Goal: Transaction & Acquisition: Purchase product/service

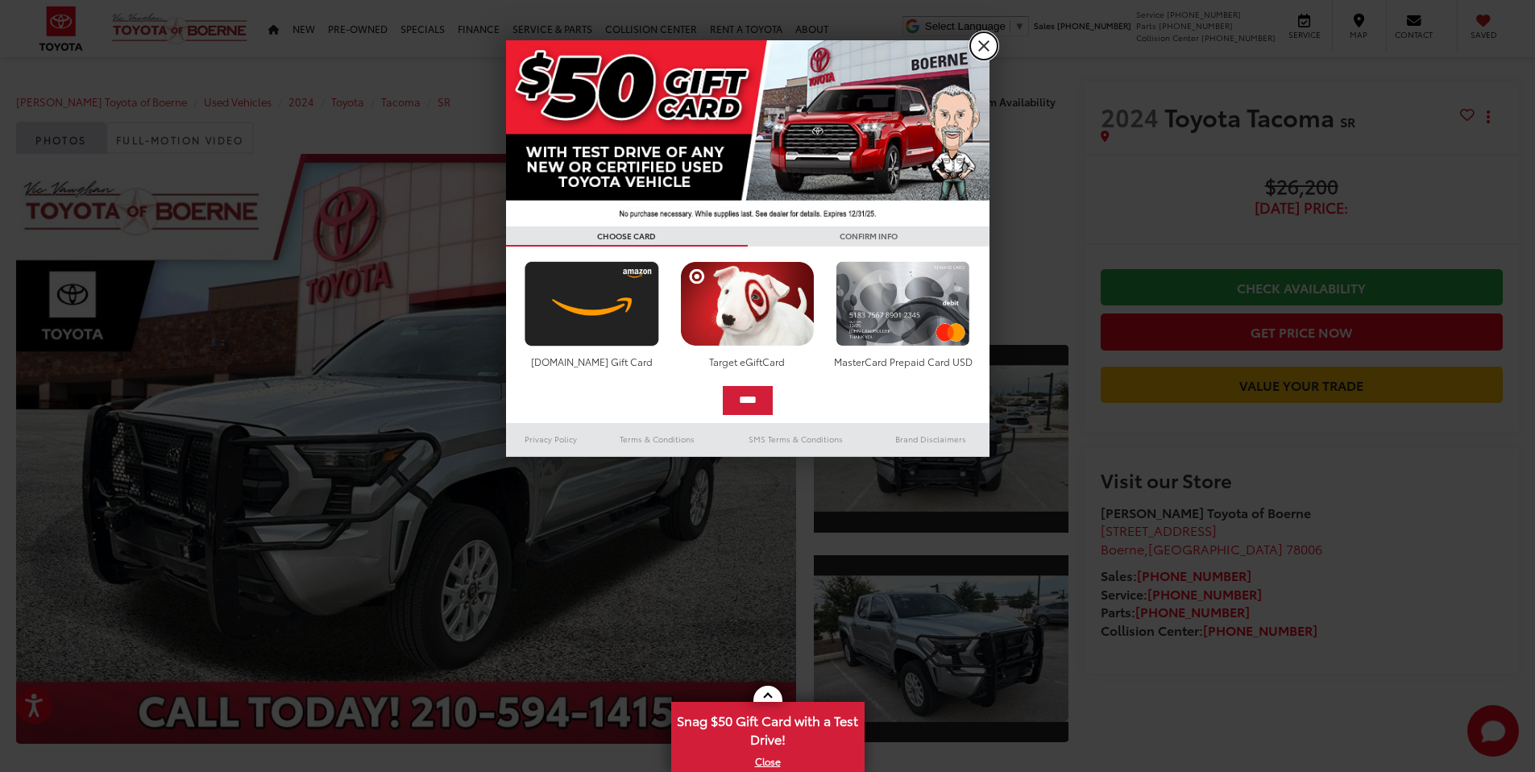
click at [981, 52] on link "X" at bounding box center [983, 45] width 27 height 27
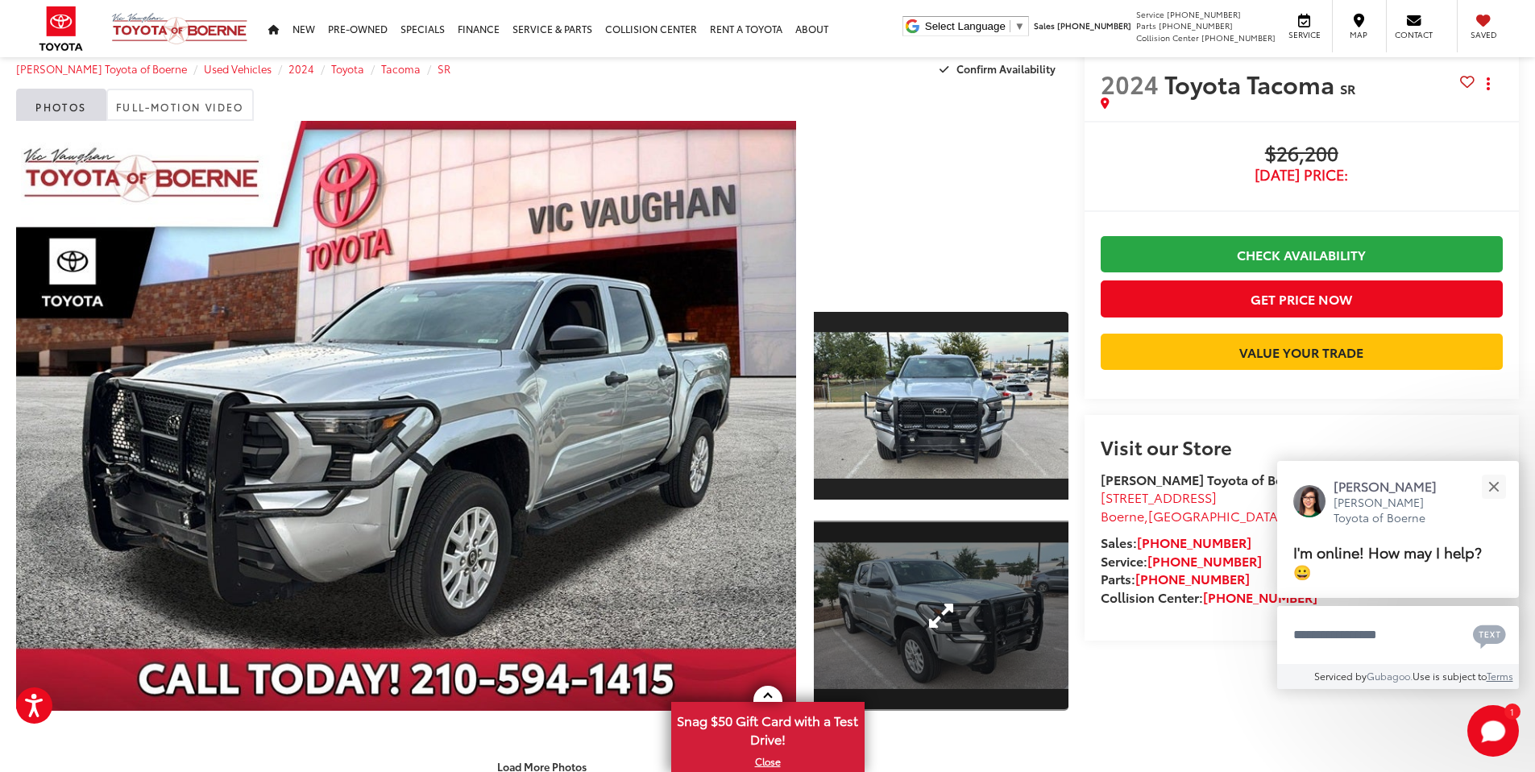
scroll to position [22, 0]
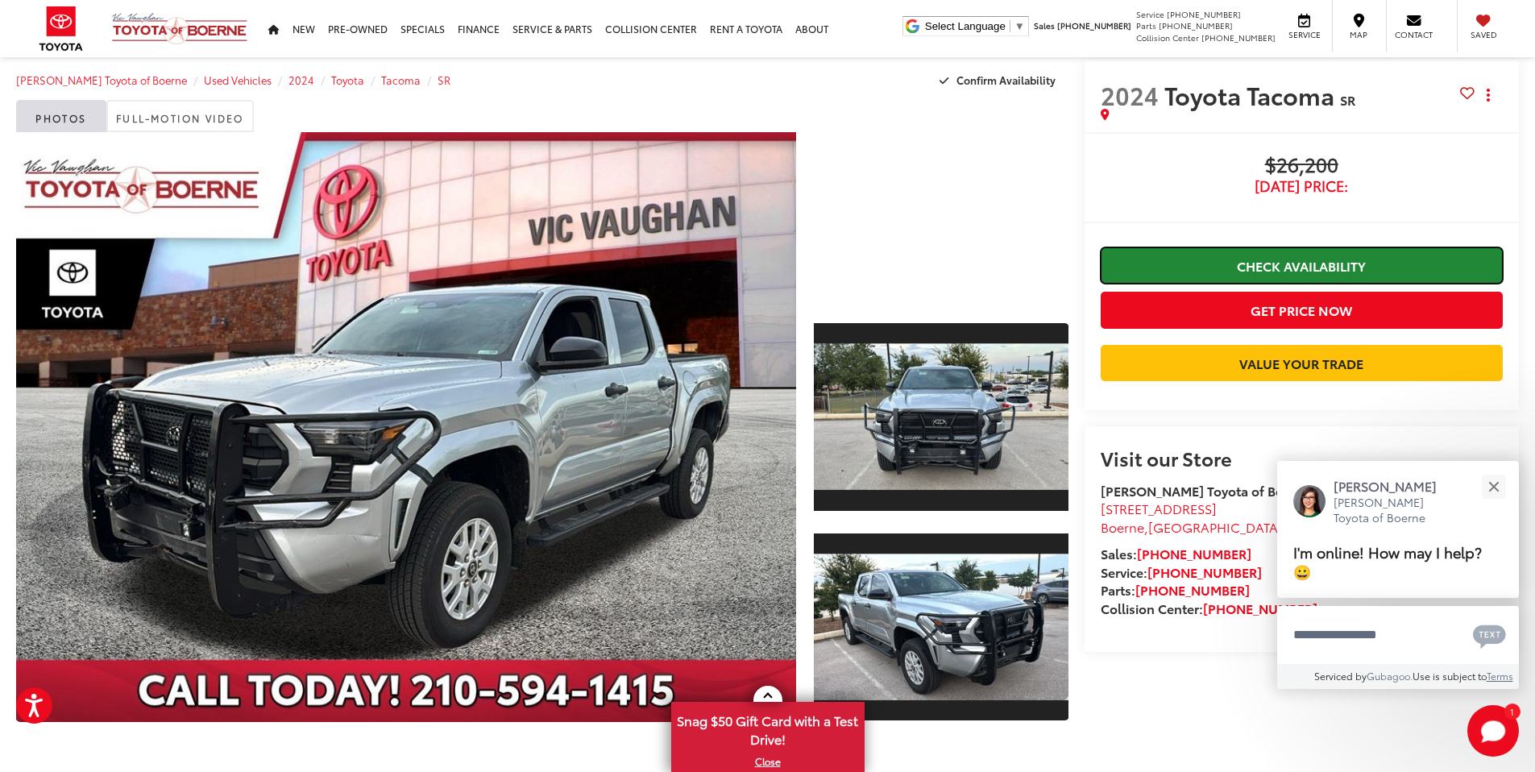
click at [1310, 269] on link "Check Availability" at bounding box center [1302, 265] width 402 height 36
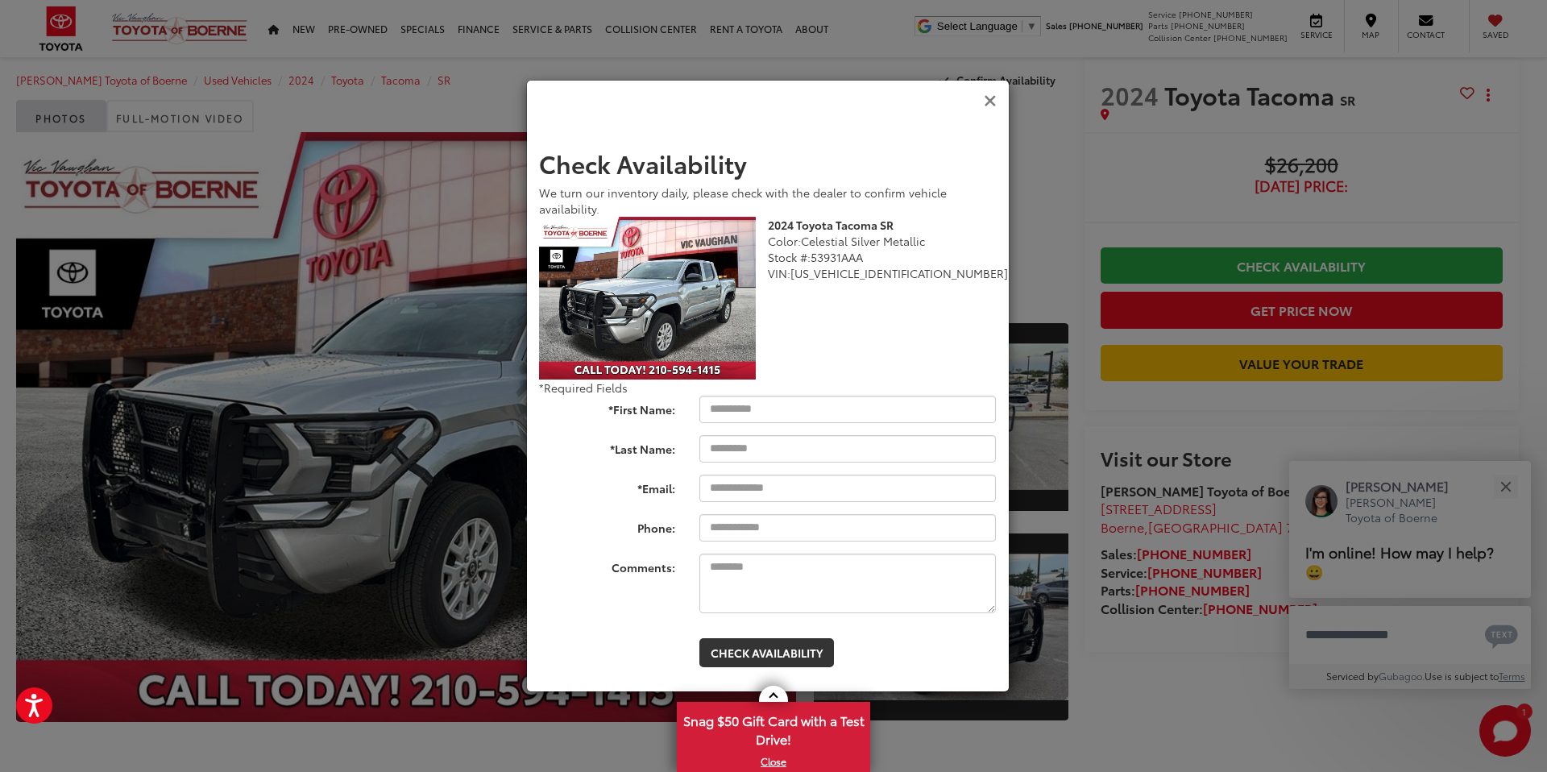
click at [991, 103] on icon "Close" at bounding box center [990, 101] width 13 height 17
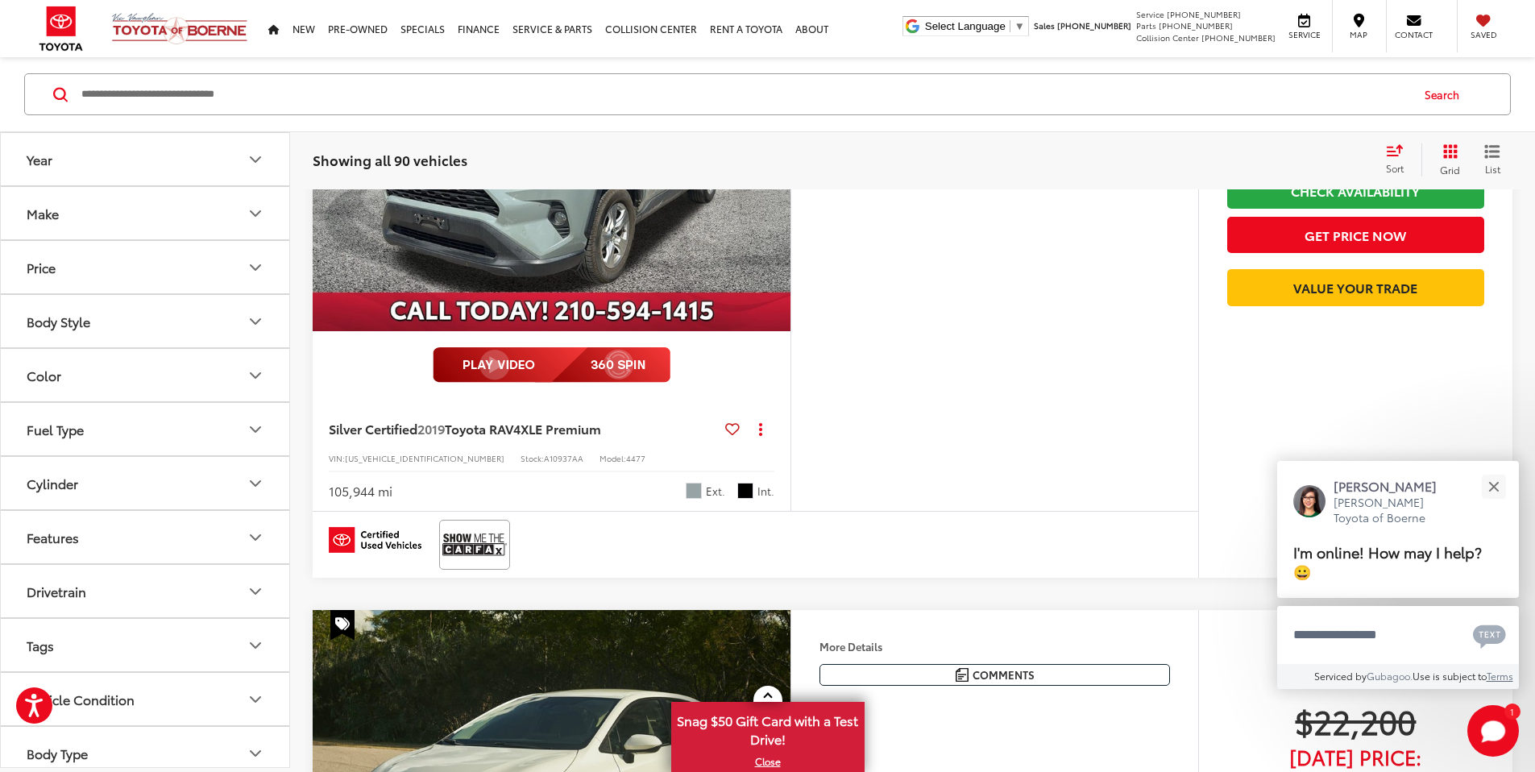
click at [85, 326] on div "Body Style" at bounding box center [59, 320] width 64 height 15
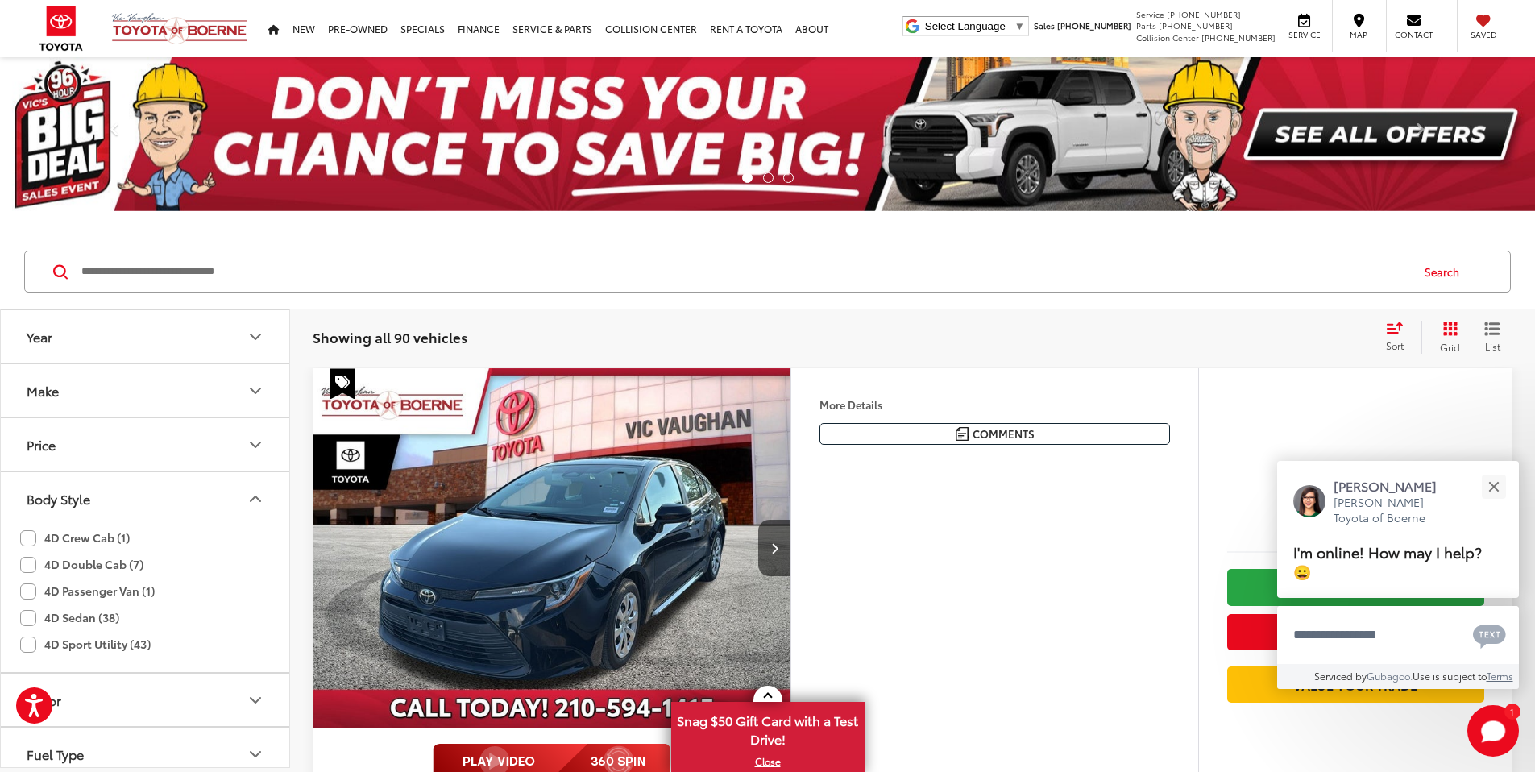
click at [200, 273] on input "Search by Make, Model, or Keyword" at bounding box center [745, 271] width 1330 height 39
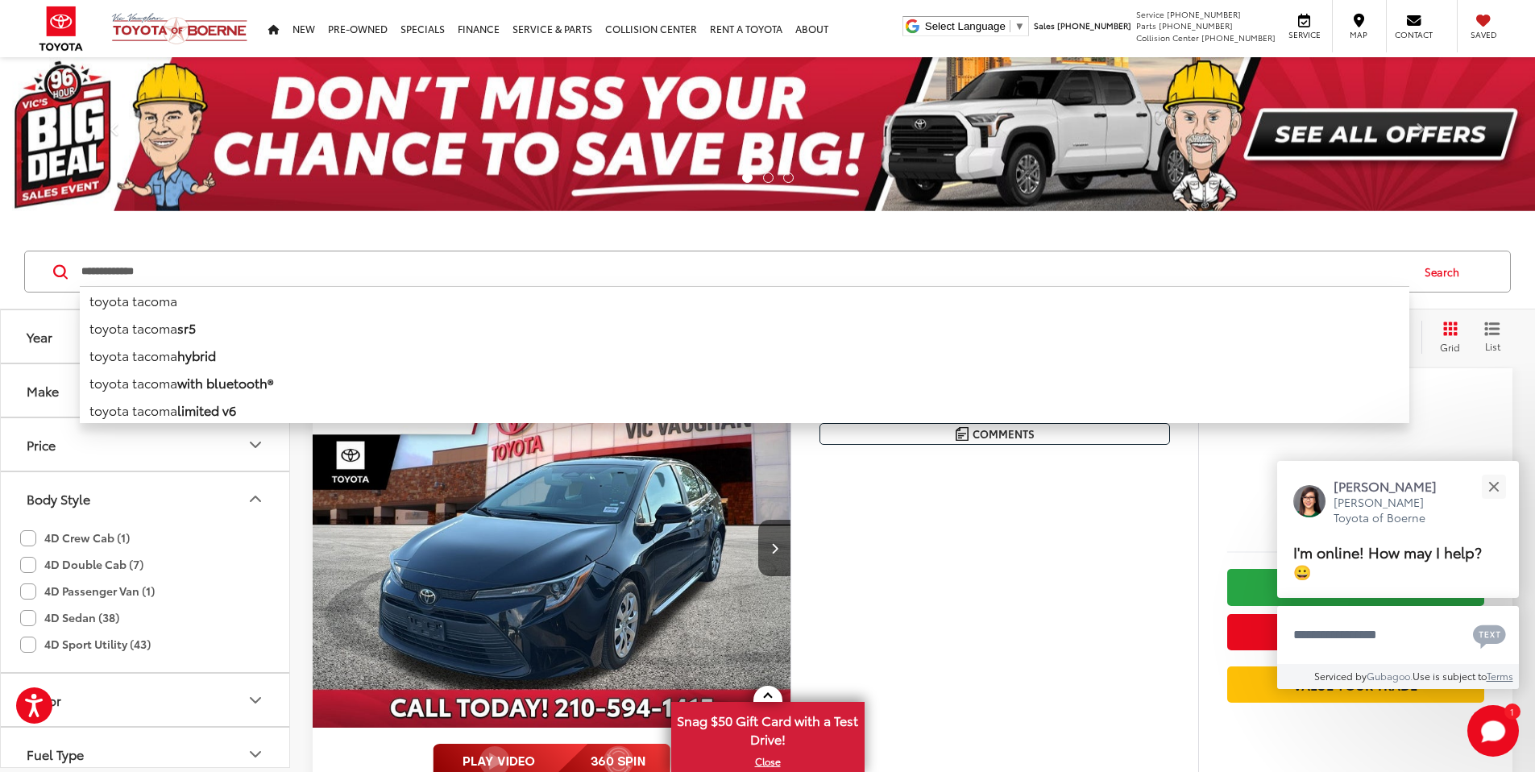
type input "**********"
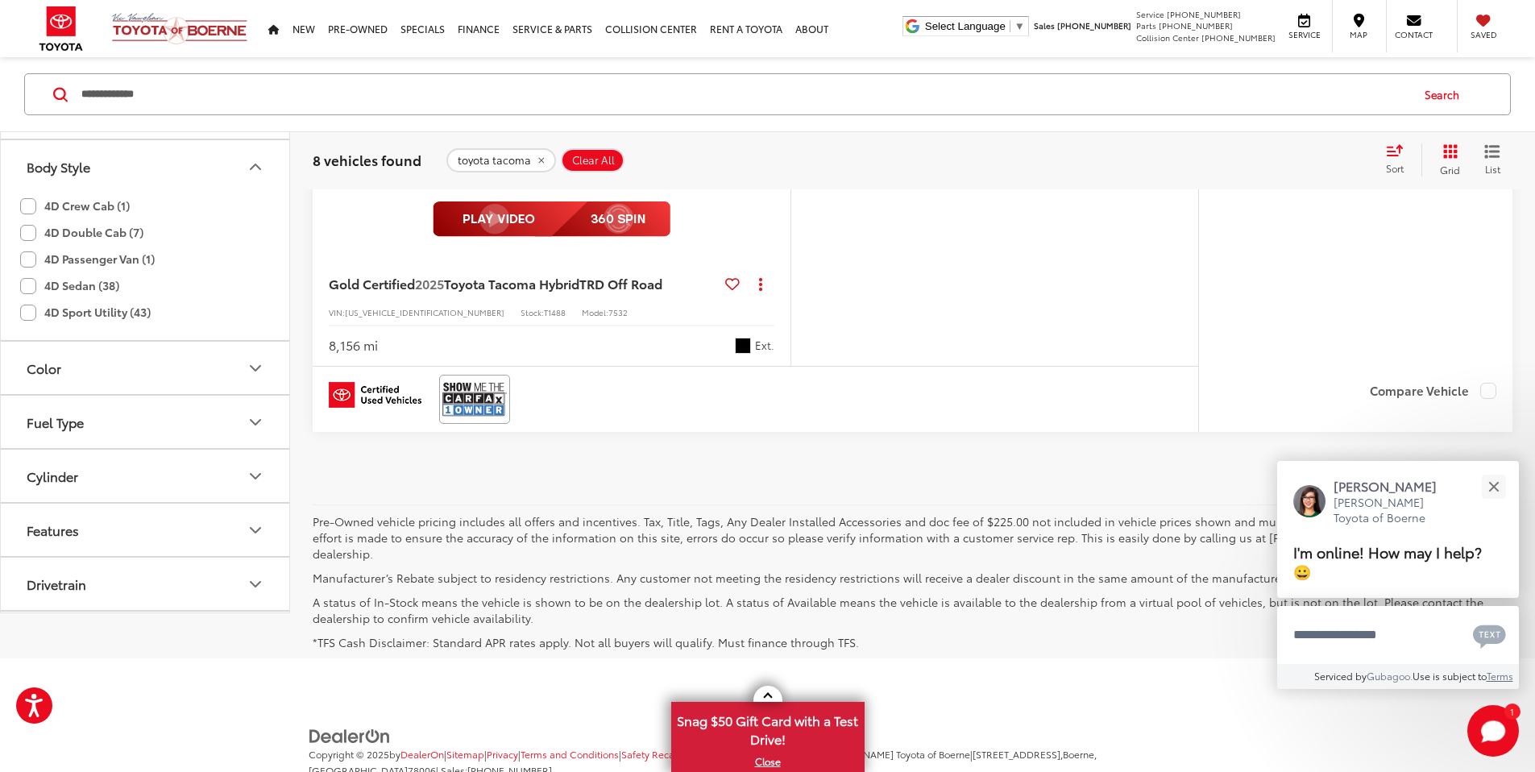
scroll to position [4944, 0]
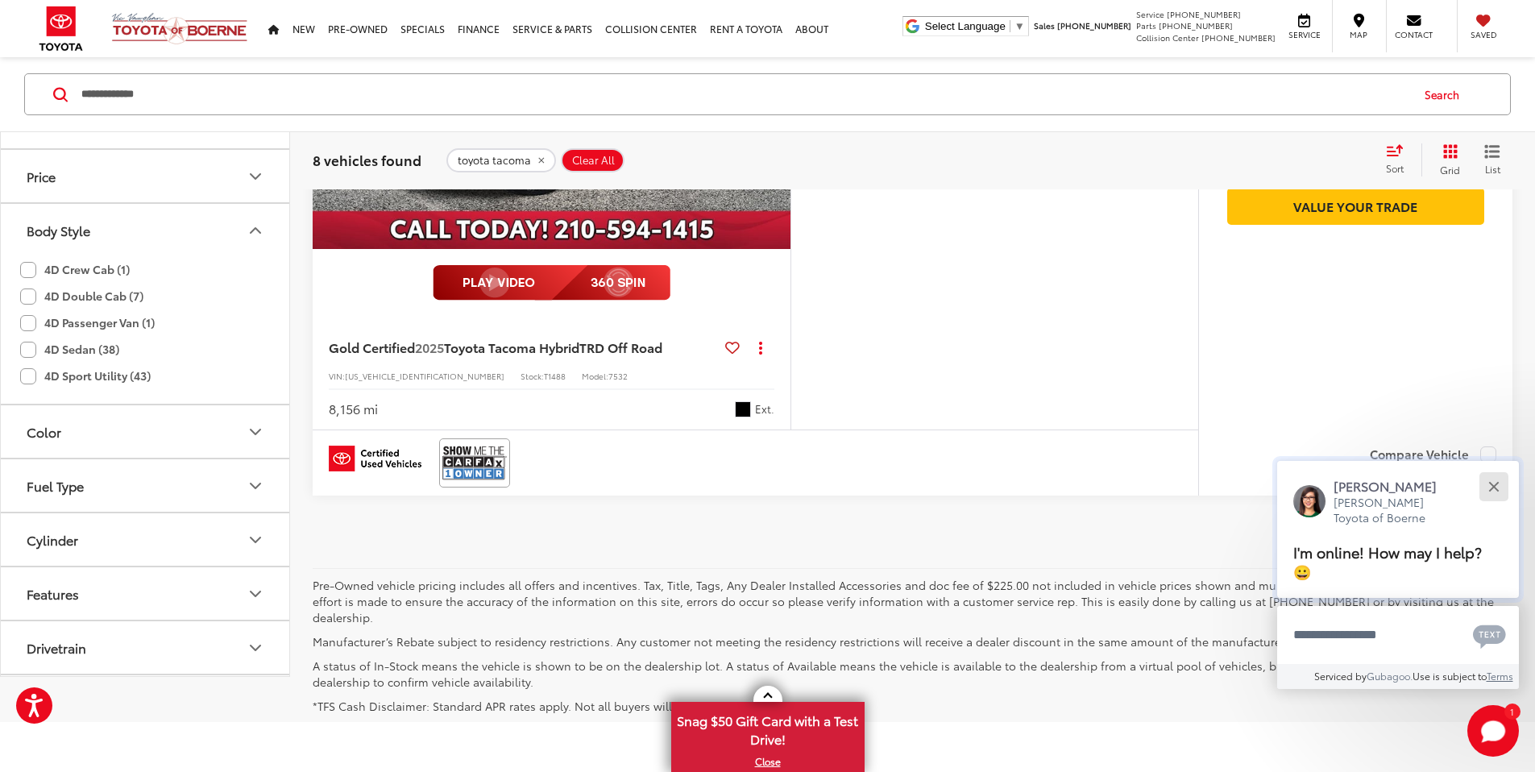
click at [1503, 504] on button "Close" at bounding box center [1493, 486] width 35 height 35
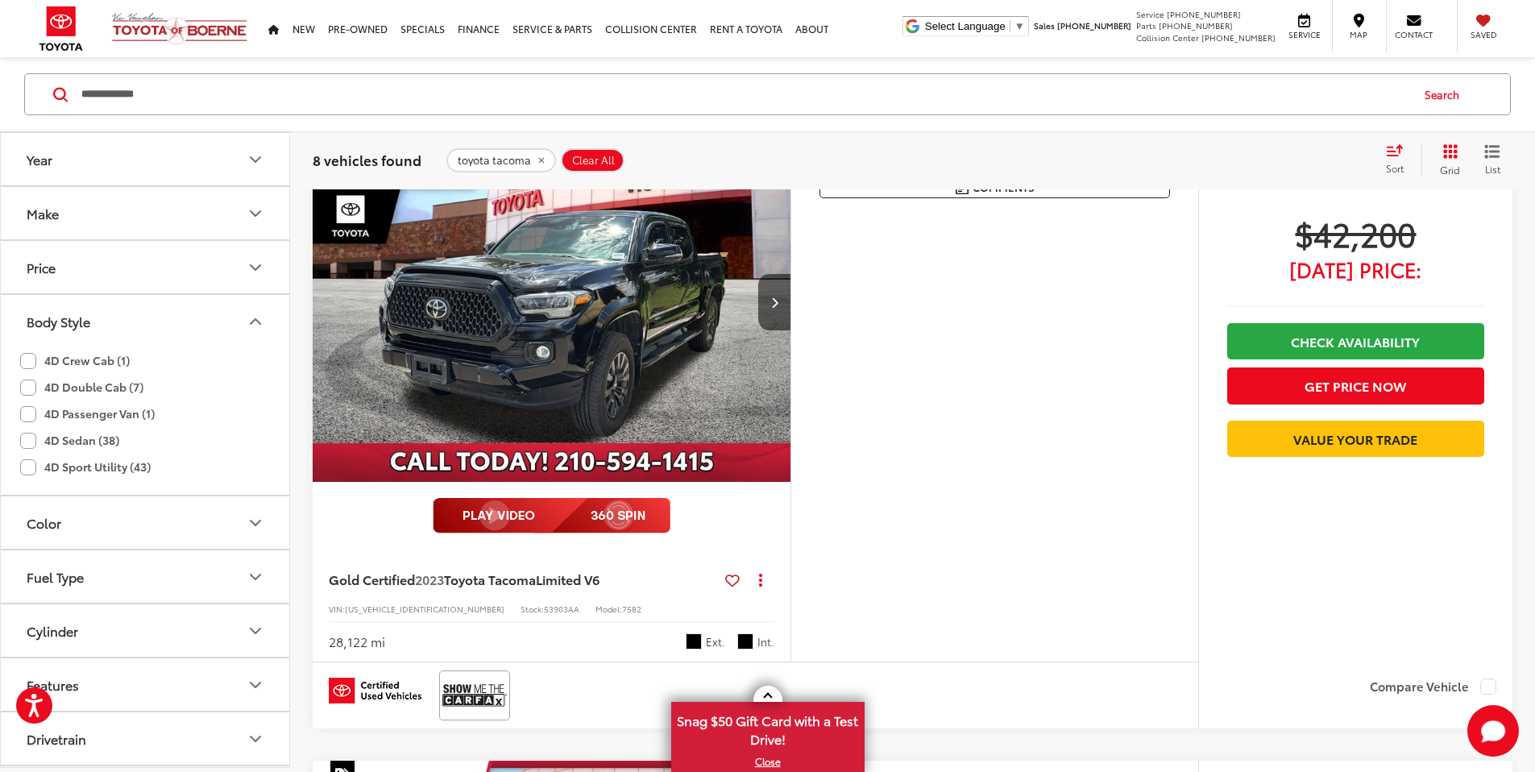
scroll to position [3293, 0]
